Goal: Transaction & Acquisition: Purchase product/service

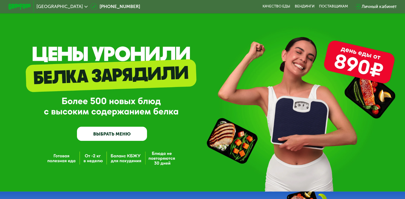
click at [109, 132] on link "ВЫБРАТЬ МЕНЮ" at bounding box center [112, 133] width 70 height 14
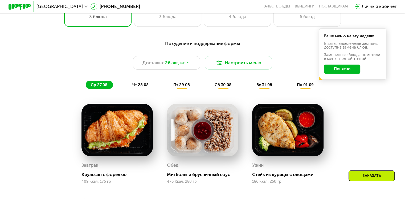
scroll to position [266, 0]
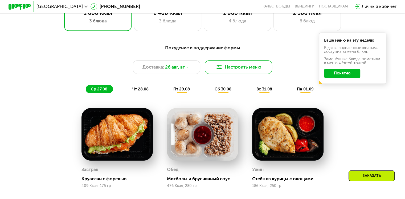
click at [220, 69] on img at bounding box center [219, 67] width 7 height 7
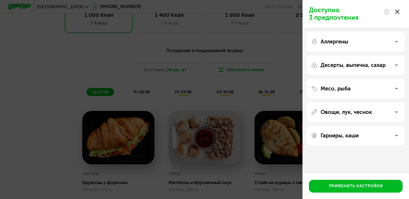
click at [398, 11] on icon at bounding box center [397, 12] width 4 height 4
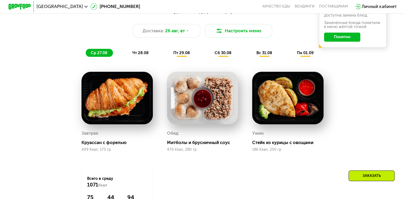
scroll to position [319, 0]
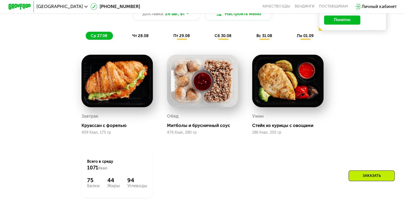
click at [271, 92] on img at bounding box center [287, 81] width 71 height 52
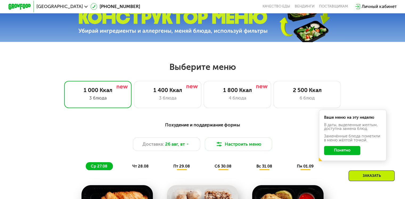
scroll to position [186, 0]
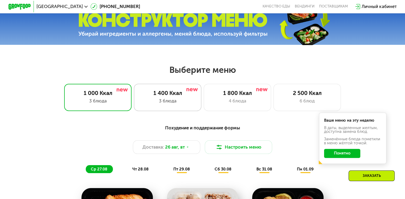
click at [204, 99] on div "1 400 Ккал 3 блюда" at bounding box center [238, 97] width 68 height 27
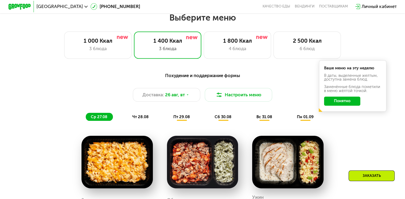
scroll to position [213, 0]
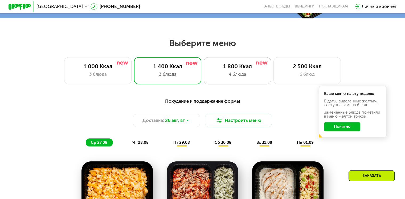
click at [237, 75] on div "4 блюда" at bounding box center [237, 74] width 56 height 7
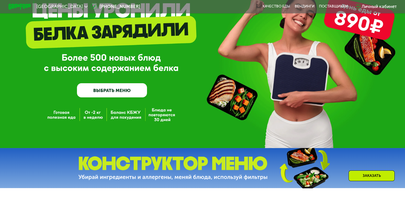
scroll to position [0, 0]
